Goal: Find contact information: Find contact information

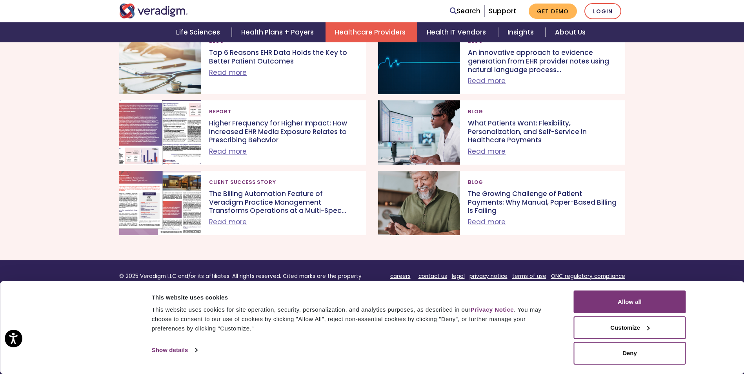
scroll to position [2704, 0]
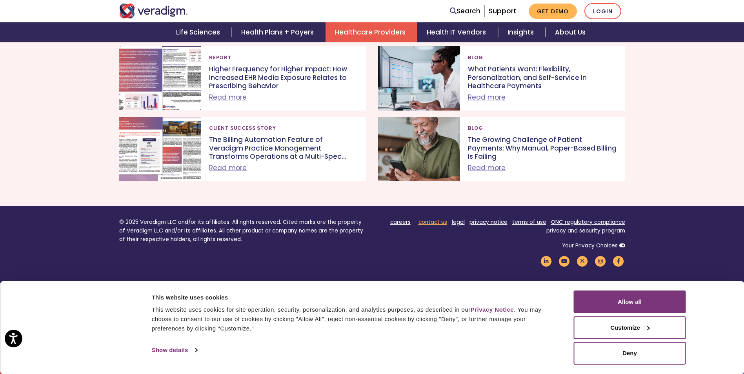
click at [430, 223] on link "contact us" at bounding box center [432, 221] width 29 height 7
